Goal: Task Accomplishment & Management: Use online tool/utility

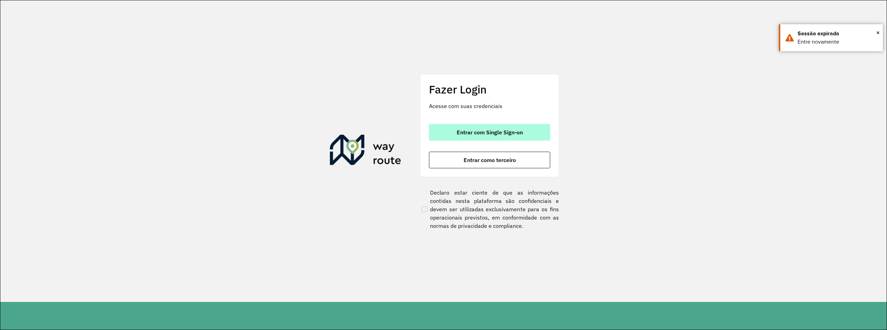
click at [489, 125] on button "Entrar com Single Sign-on" at bounding box center [489, 132] width 121 height 17
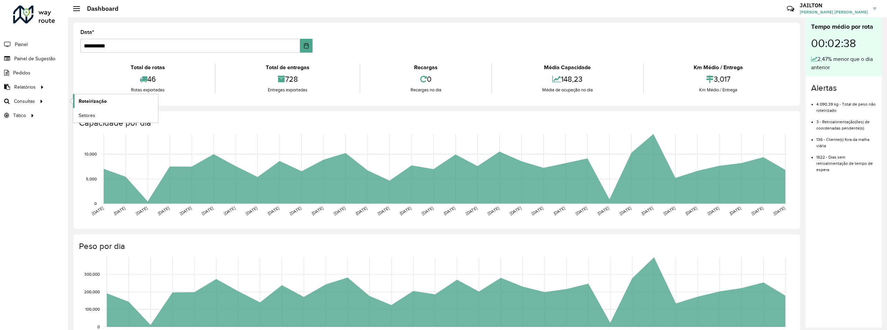
click at [100, 98] on span "Roteirização" at bounding box center [93, 101] width 28 height 7
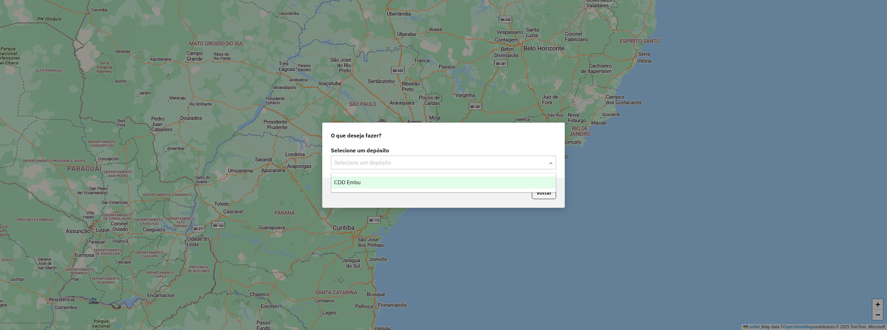
click at [396, 159] on input "text" at bounding box center [436, 163] width 204 height 8
click at [401, 183] on div "CDD Embu" at bounding box center [443, 183] width 225 height 12
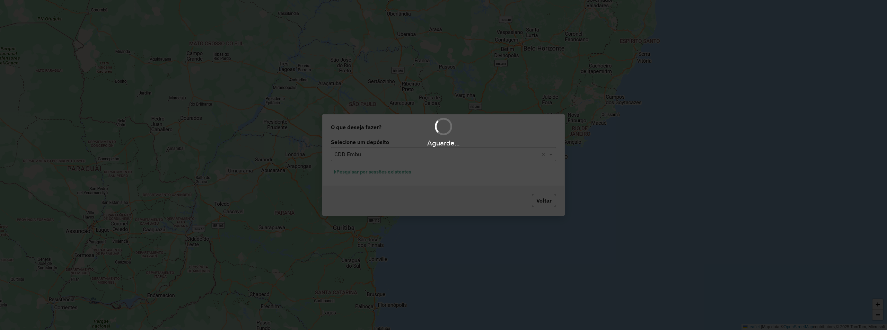
click at [385, 170] on hb-app "Aguarde... Pop-up bloqueado! Seu navegador bloqueou automáticamente a abertura …" at bounding box center [443, 165] width 887 height 330
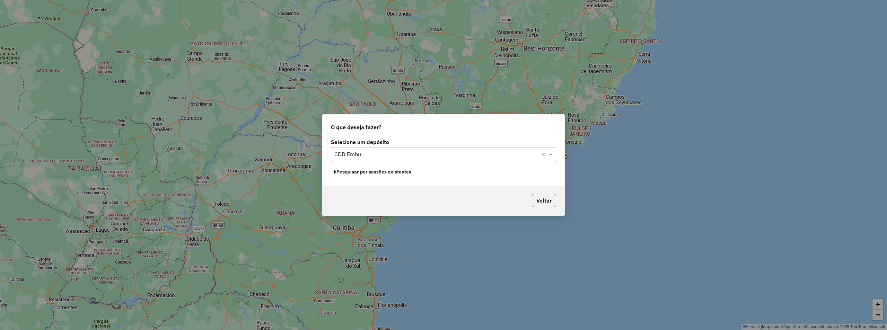
click at [385, 170] on button "Pesquisar por sessões existentes" at bounding box center [372, 172] width 83 height 11
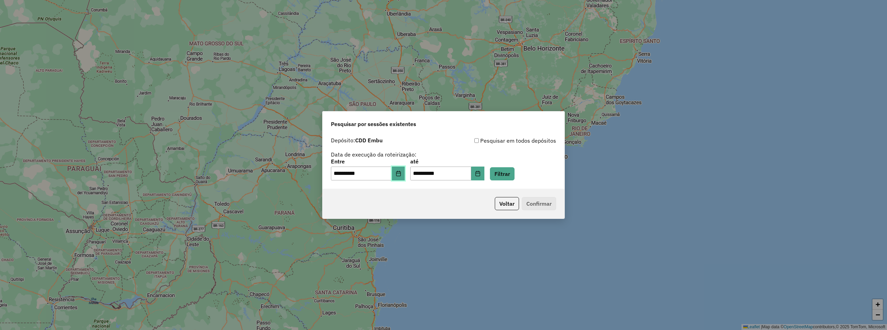
click at [405, 174] on button "Choose Date" at bounding box center [398, 174] width 13 height 14
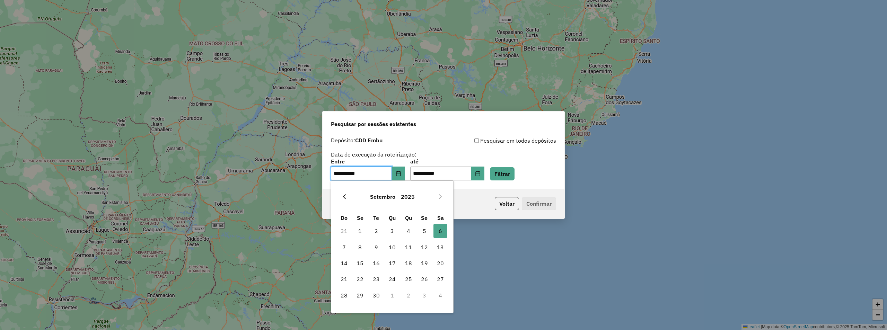
click at [342, 198] on icon "Previous Month" at bounding box center [345, 197] width 6 height 6
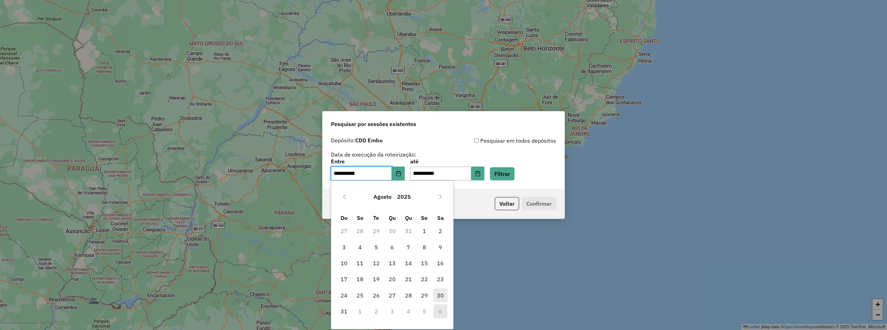
click at [440, 299] on span "30" at bounding box center [440, 296] width 14 height 14
type input "**********"
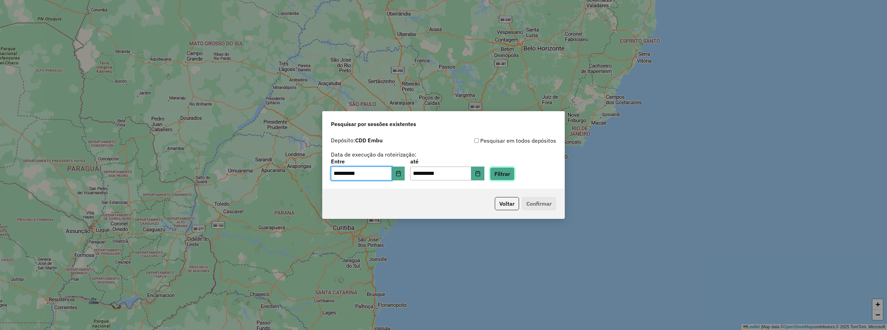
click at [503, 177] on button "Filtrar" at bounding box center [502, 173] width 25 height 13
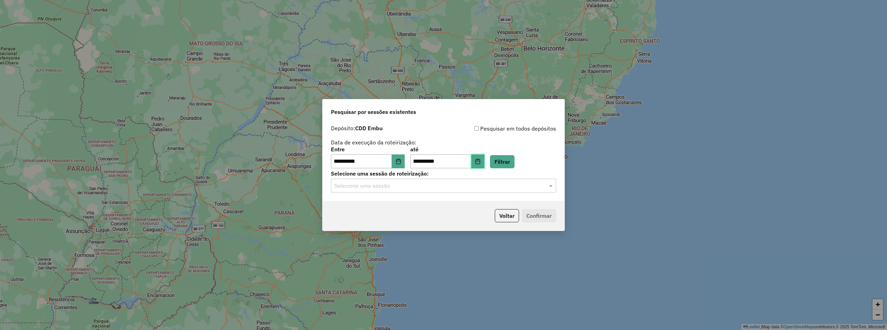
click at [482, 159] on button "Choose Date" at bounding box center [477, 162] width 13 height 14
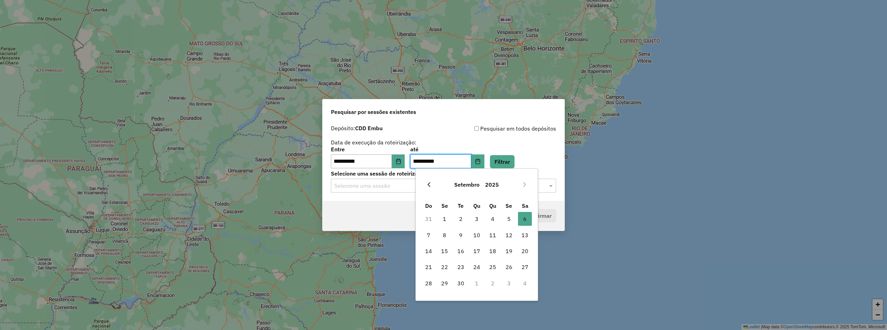
click at [426, 179] on button "Previous Month" at bounding box center [428, 184] width 11 height 11
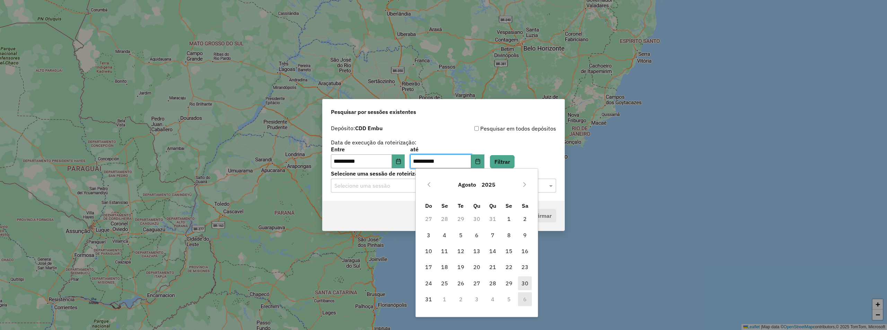
click at [525, 287] on span "30" at bounding box center [525, 283] width 14 height 14
type input "**********"
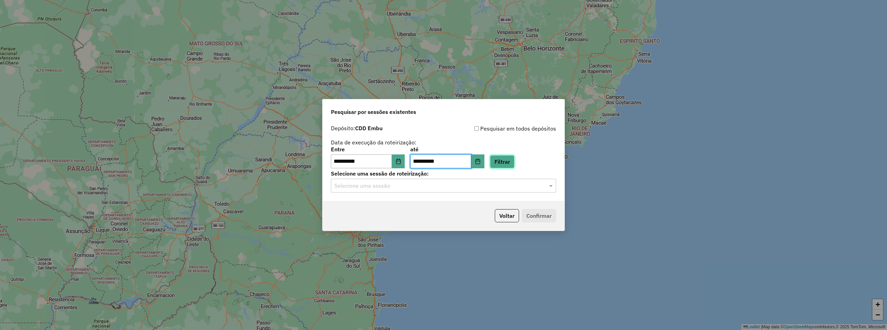
click at [513, 156] on button "Filtrar" at bounding box center [502, 161] width 25 height 13
click at [432, 185] on input "text" at bounding box center [436, 186] width 204 height 8
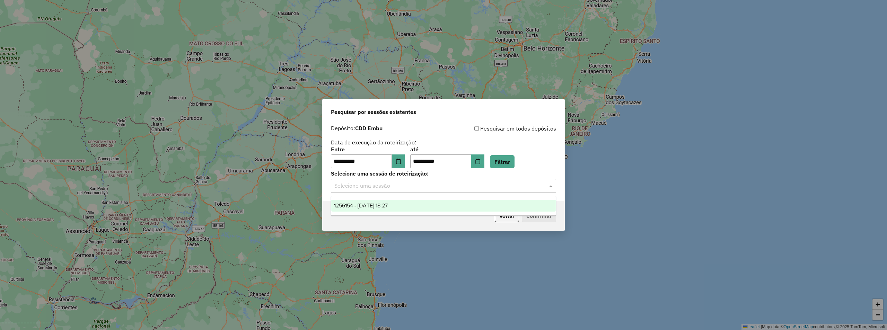
click at [407, 204] on div "1256154 - 30/08/2025 18:27" at bounding box center [443, 206] width 225 height 12
click at [546, 211] on button "Confirmar" at bounding box center [539, 215] width 34 height 13
click at [502, 213] on button "Voltar" at bounding box center [507, 215] width 24 height 13
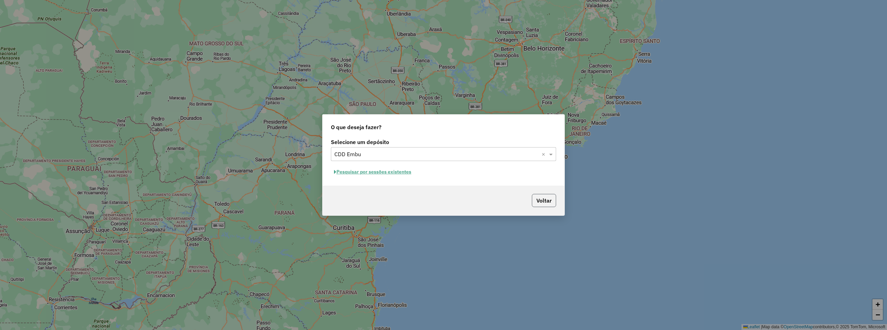
click at [540, 196] on button "Voltar" at bounding box center [544, 200] width 24 height 13
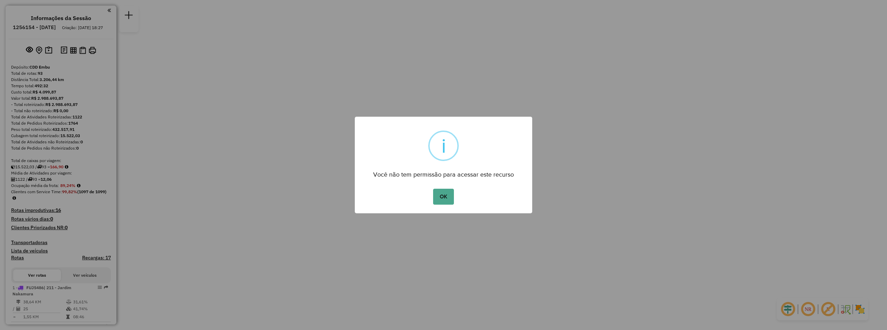
click at [445, 187] on div "OK No Cancel" at bounding box center [443, 196] width 177 height 19
click at [446, 192] on button "OK" at bounding box center [443, 197] width 20 height 16
click at [448, 196] on button "OK" at bounding box center [443, 197] width 20 height 16
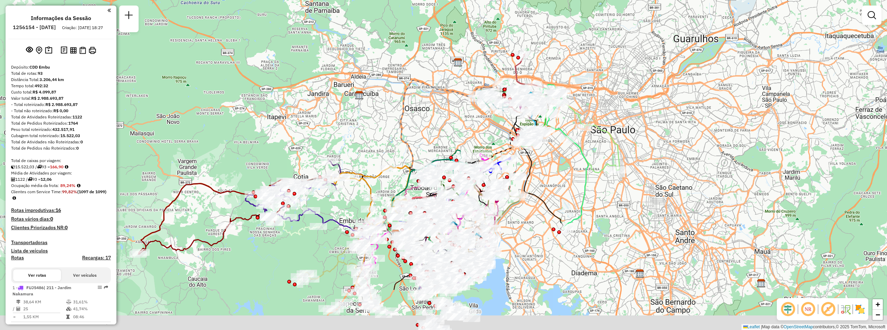
drag, startPoint x: 500, startPoint y: 234, endPoint x: 493, endPoint y: 158, distance: 75.8
click at [493, 158] on icon at bounding box center [457, 164] width 150 height 139
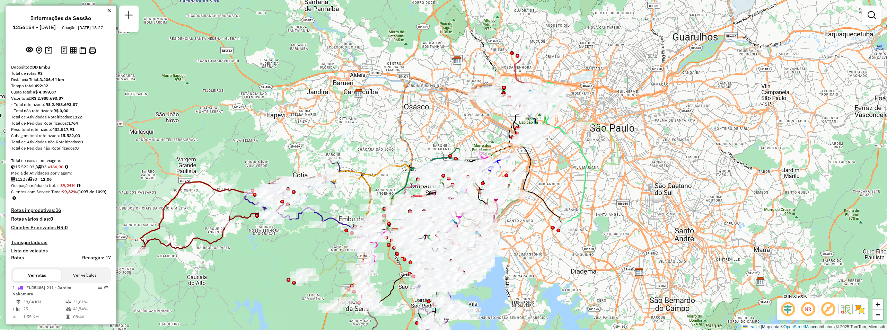
click at [864, 308] on img at bounding box center [859, 309] width 11 height 11
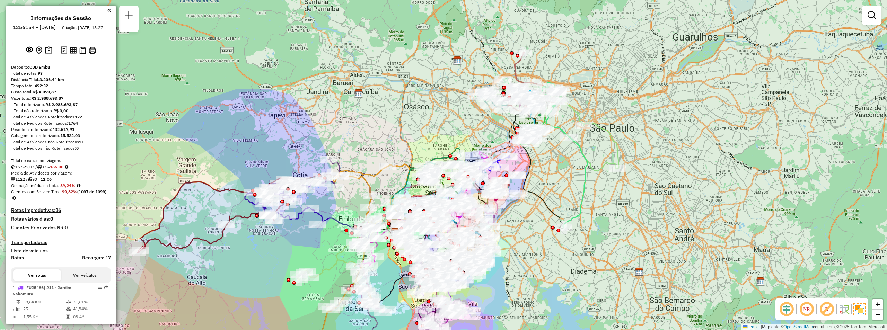
click at [825, 310] on em at bounding box center [826, 309] width 17 height 17
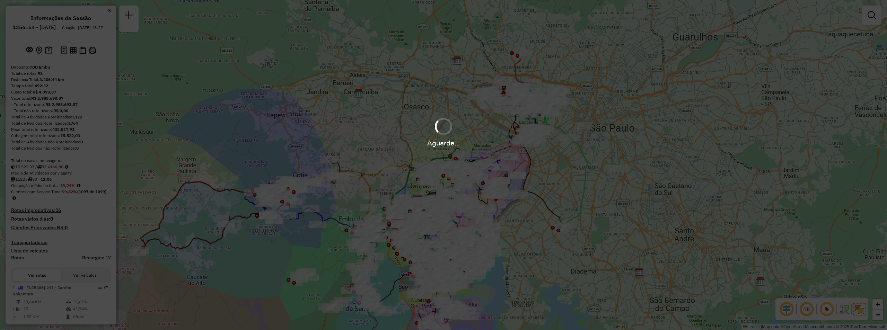
click at [808, 309] on hb-app "Aguarde... Pop-up bloqueado! Seu navegador bloqueou automáticamente a abertura …" at bounding box center [443, 165] width 887 height 330
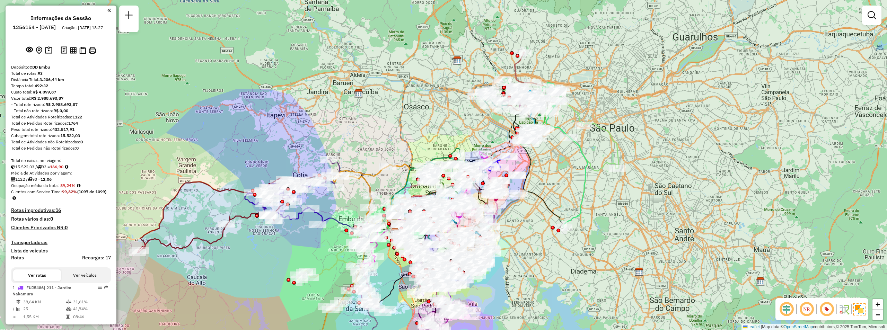
click at [788, 311] on em at bounding box center [786, 309] width 17 height 17
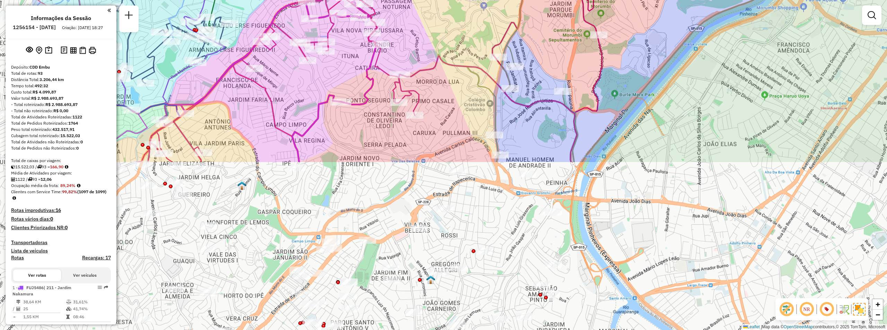
drag, startPoint x: 318, startPoint y: 197, endPoint x: 439, endPoint y: -5, distance: 235.1
click at [439, 0] on html "Aguarde... Pop-up bloqueado! Seu navegador bloqueou automáticamente a abertura …" at bounding box center [443, 165] width 887 height 330
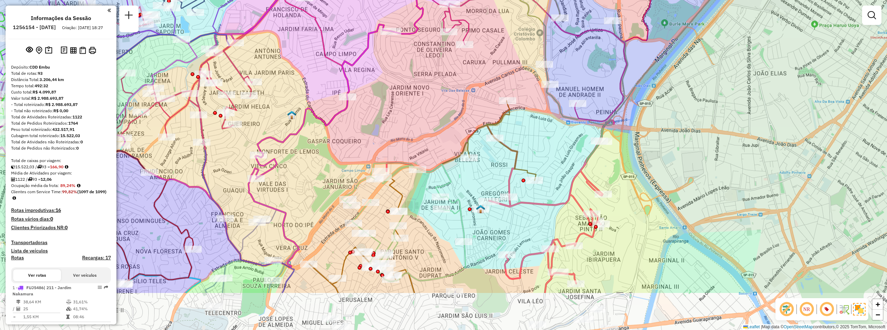
drag, startPoint x: 381, startPoint y: 206, endPoint x: 431, endPoint y: 136, distance: 86.5
click at [431, 136] on div "Janela de atendimento Grade de atendimento Capacidade Transportadoras Veículos …" at bounding box center [443, 165] width 887 height 330
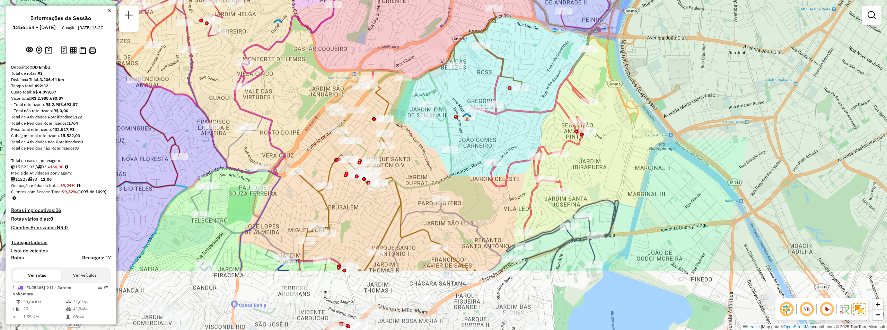
drag, startPoint x: 460, startPoint y: 120, endPoint x: 446, endPoint y: 27, distance: 93.5
click at [446, 27] on div "Janela de atendimento Grade de atendimento Capacidade Transportadoras Veículos …" at bounding box center [443, 165] width 887 height 330
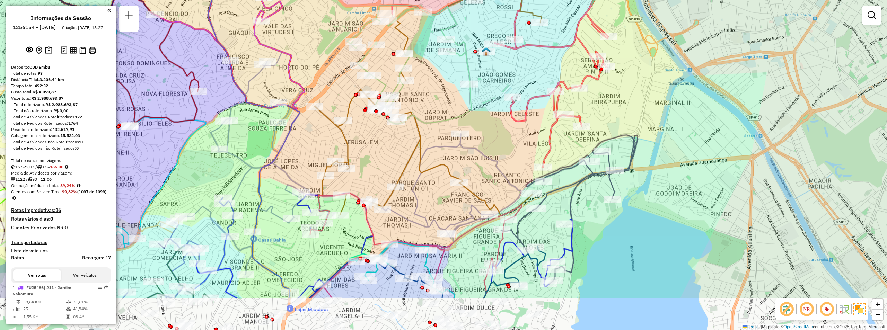
drag, startPoint x: 450, startPoint y: 183, endPoint x: 470, endPoint y: 118, distance: 68.0
click at [470, 118] on div "Janela de atendimento Grade de atendimento Capacidade Transportadoras Veículos …" at bounding box center [443, 165] width 887 height 330
